Goal: Check status: Check status

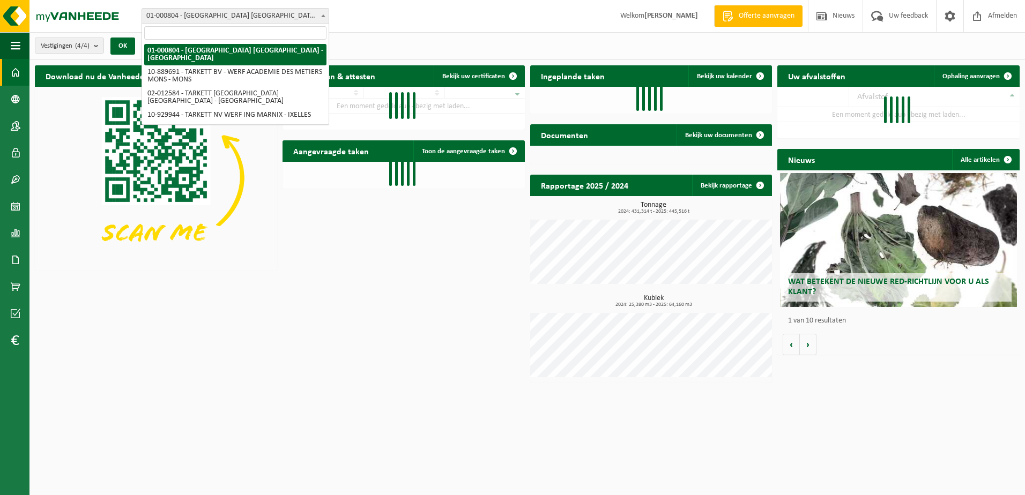
click at [267, 12] on span "01-000804 - [GEOGRAPHIC_DATA] [GEOGRAPHIC_DATA] - [GEOGRAPHIC_DATA]" at bounding box center [235, 16] width 187 height 15
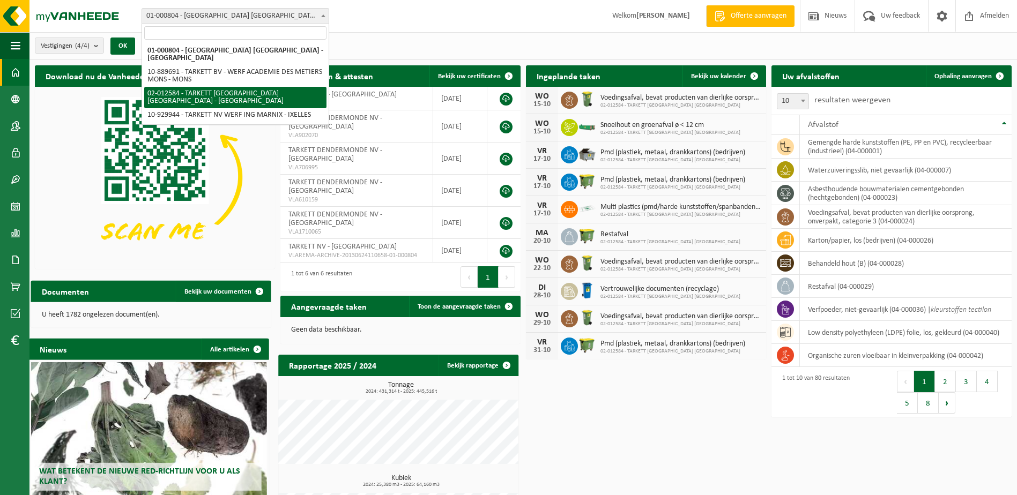
select select "2436"
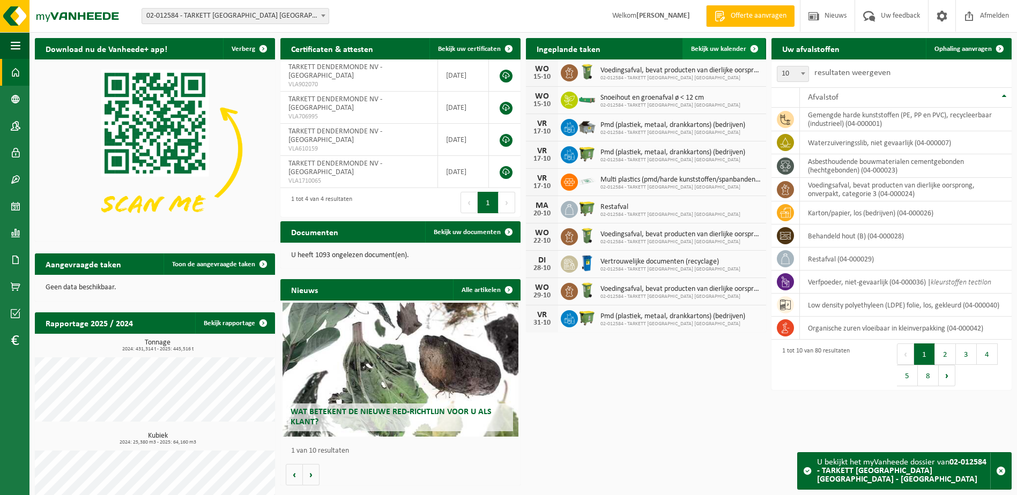
click at [722, 56] on link "Bekijk uw kalender" at bounding box center [724, 48] width 83 height 21
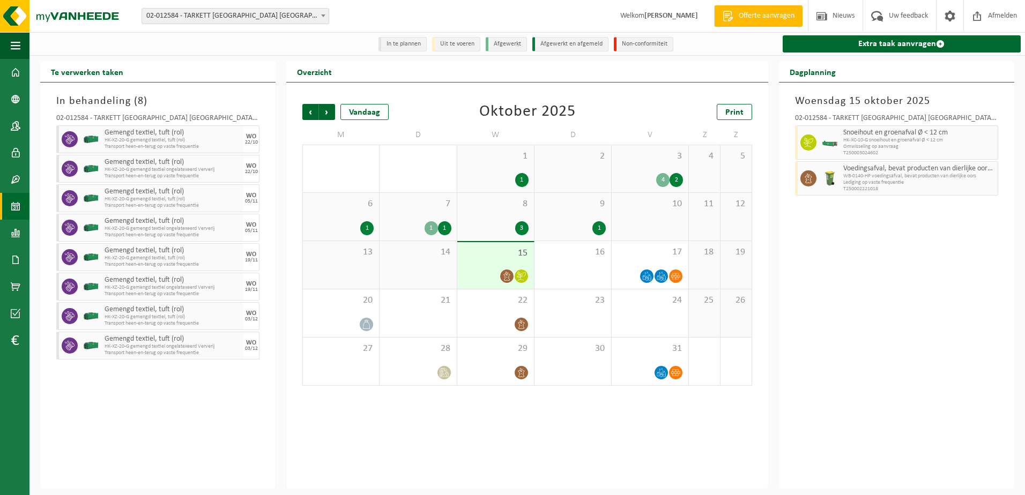
click at [489, 268] on div "15" at bounding box center [495, 265] width 77 height 47
click at [716, 62] on div "Overzicht" at bounding box center [527, 71] width 482 height 21
click at [830, 358] on div "Woensdag 15 oktober 2025 02-012584 - TARKETT DENDERMONDE NV - DENDERMONDE Snoei…" at bounding box center [896, 286] width 235 height 406
click at [789, 411] on div "Woensdag 15 oktober 2025 02-012584 - TARKETT DENDERMONDE NV - DENDERMONDE Snoei…" at bounding box center [896, 286] width 235 height 406
